Goal: Task Accomplishment & Management: Use online tool/utility

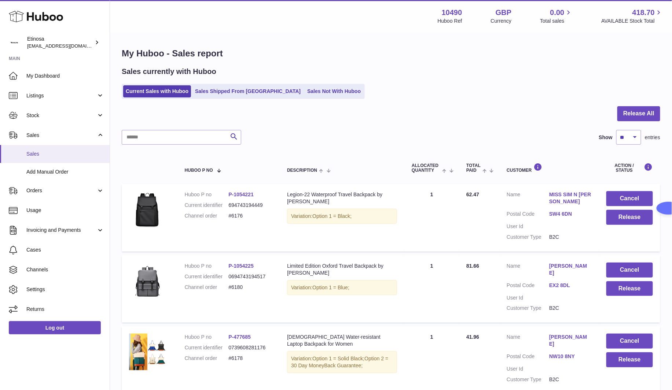
click at [53, 157] on span "Sales" at bounding box center [65, 154] width 78 height 7
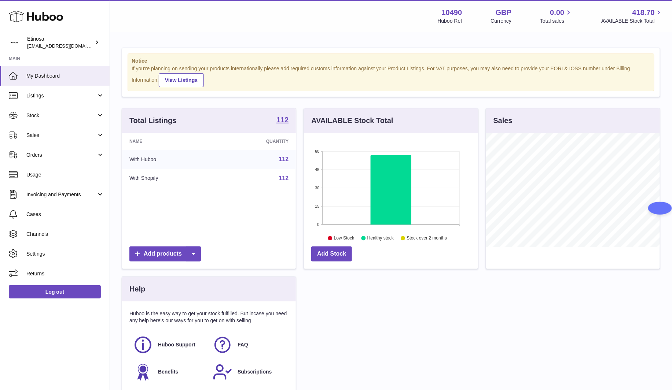
scroll to position [114, 173]
click at [36, 134] on span "Sales" at bounding box center [61, 135] width 70 height 7
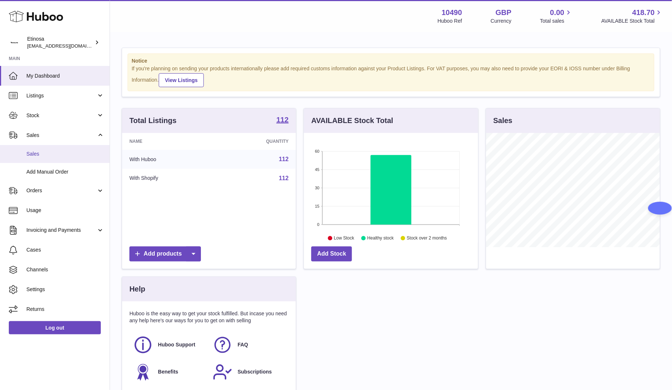
click at [74, 154] on span "Sales" at bounding box center [65, 154] width 78 height 7
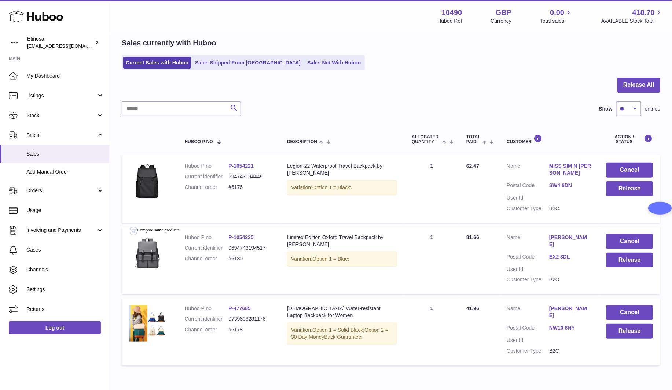
scroll to position [43, 0]
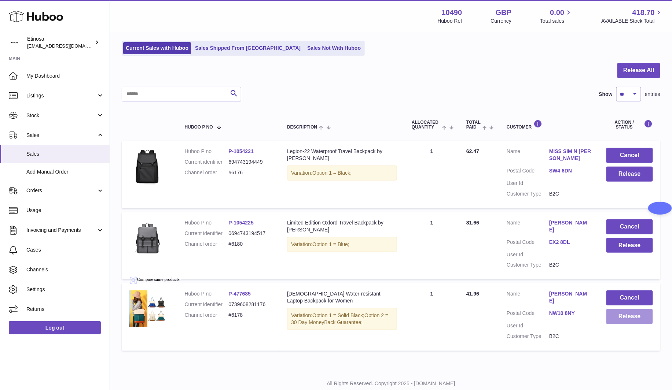
click at [637, 309] on button "Release" at bounding box center [629, 316] width 47 height 15
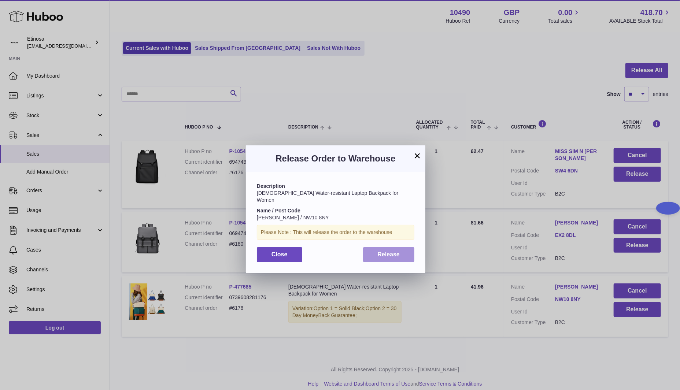
click at [382, 247] on button "Release" at bounding box center [389, 254] width 52 height 15
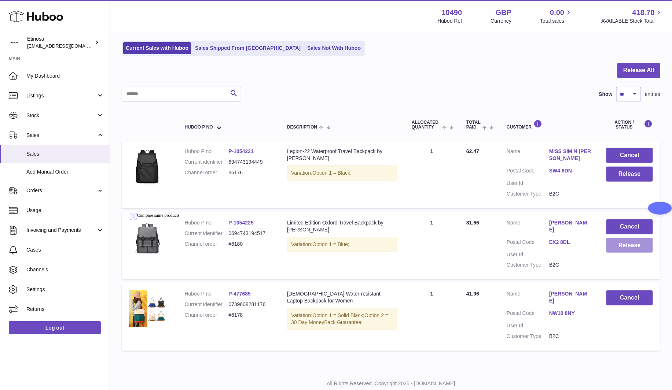
click at [630, 240] on button "Release" at bounding box center [629, 245] width 47 height 15
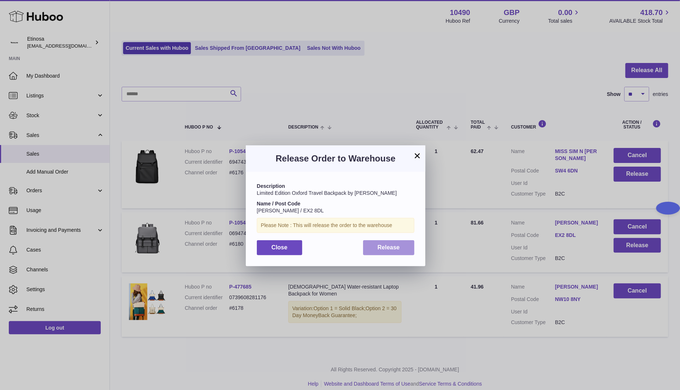
click at [386, 247] on span "Release" at bounding box center [389, 247] width 22 height 6
